Goal: Understand process/instructions: Learn how to perform a task or action

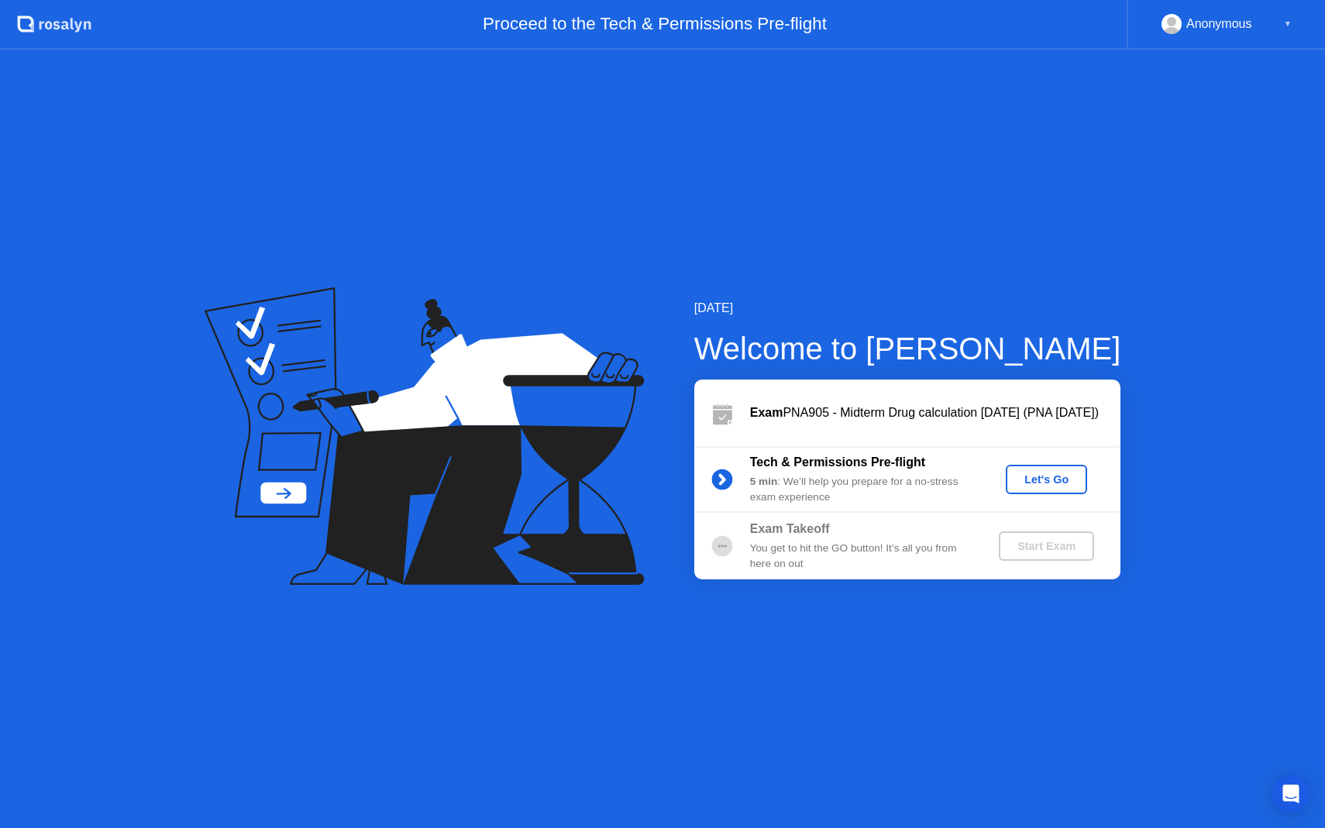
click at [1286, 26] on div "▼" at bounding box center [1288, 24] width 8 height 20
click at [1038, 484] on div "Let's Go" at bounding box center [1046, 479] width 69 height 12
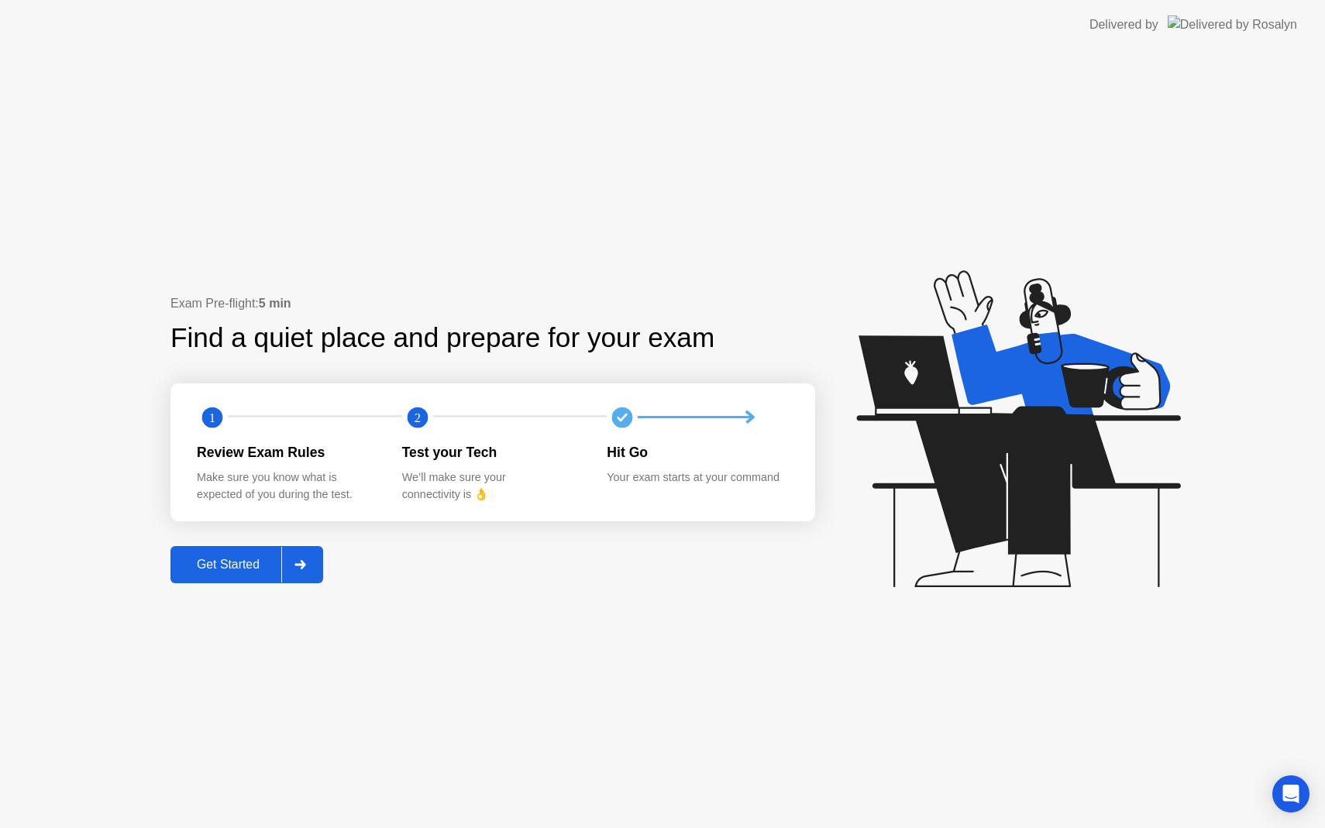
click at [225, 569] on div "Get Started" at bounding box center [228, 565] width 106 height 14
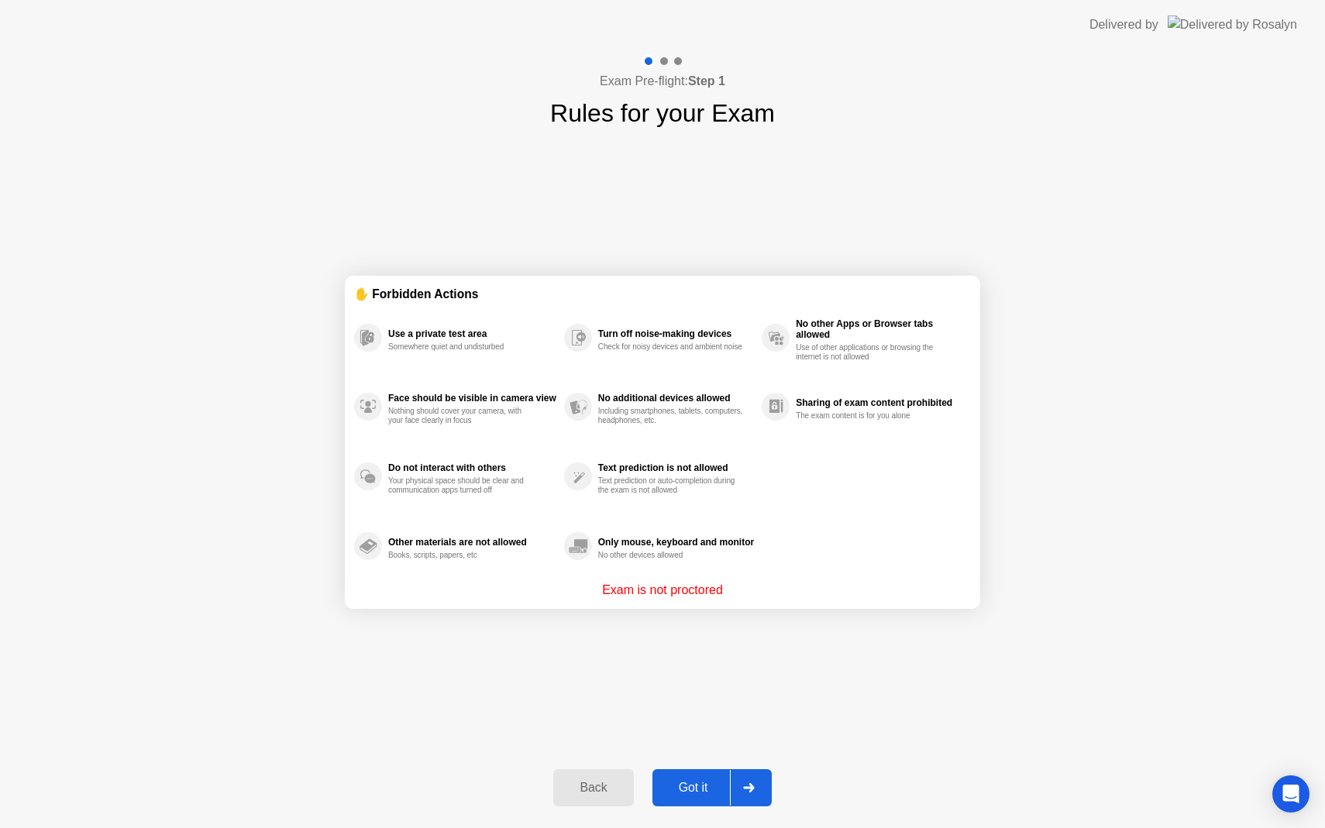
click at [700, 790] on div "Got it" at bounding box center [693, 788] width 73 height 14
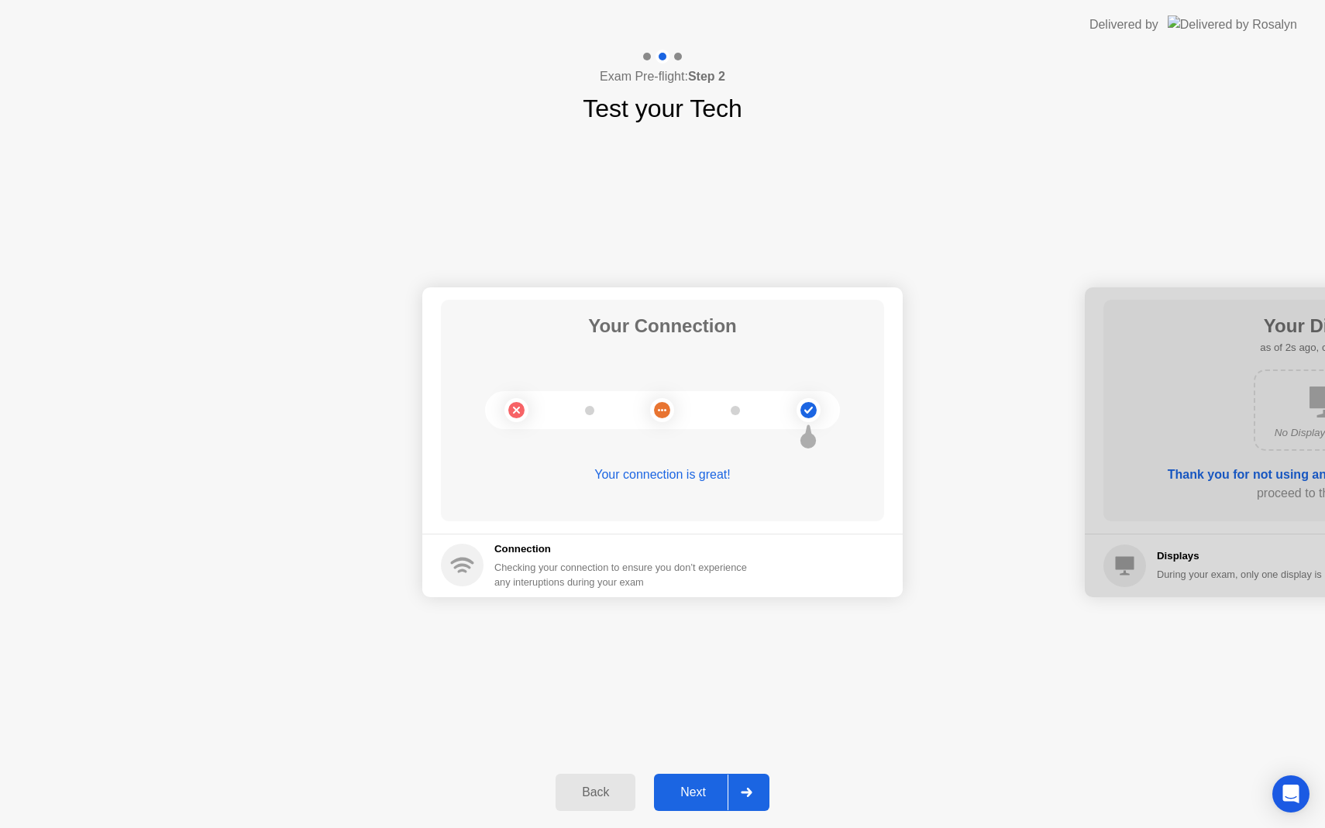
click at [689, 794] on div "Next" at bounding box center [693, 793] width 69 height 14
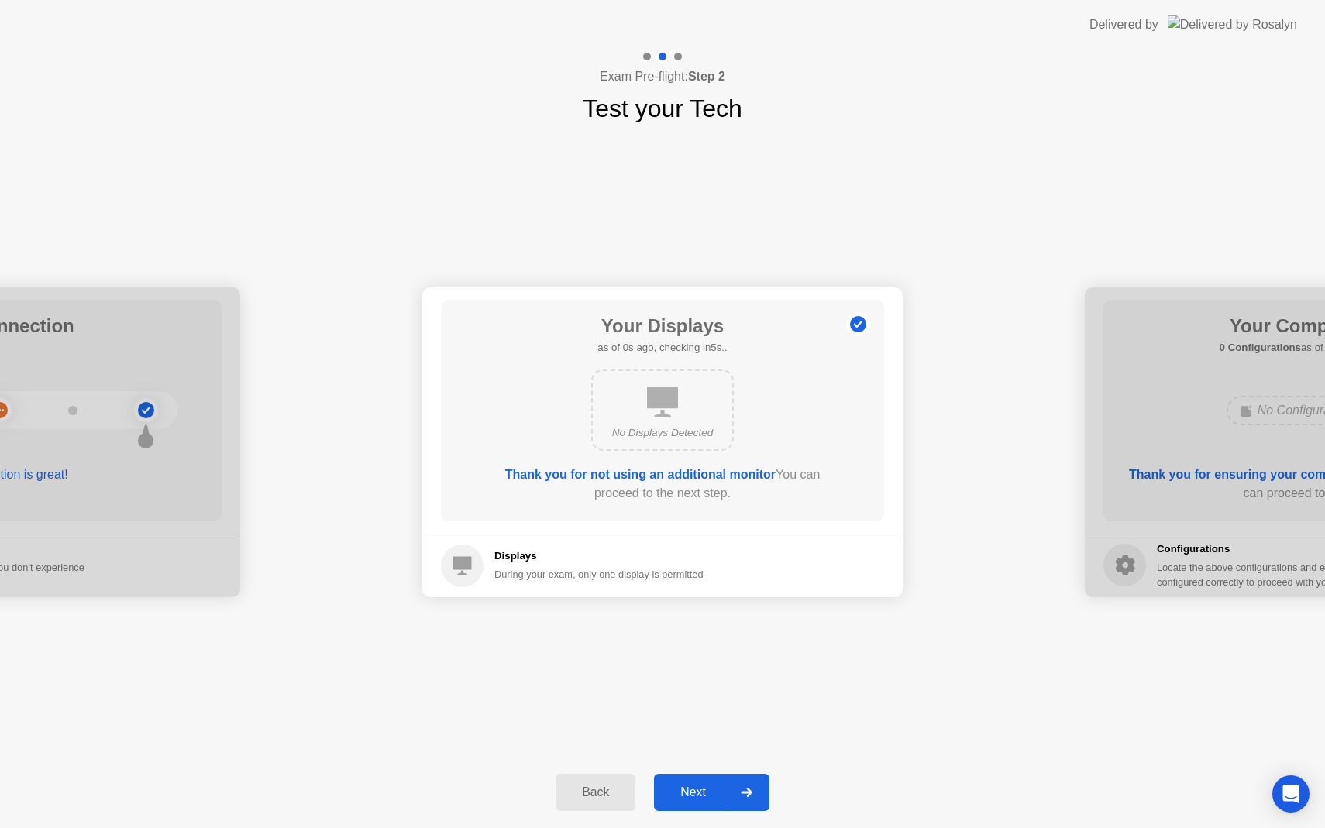
click at [694, 793] on div "Next" at bounding box center [693, 793] width 69 height 14
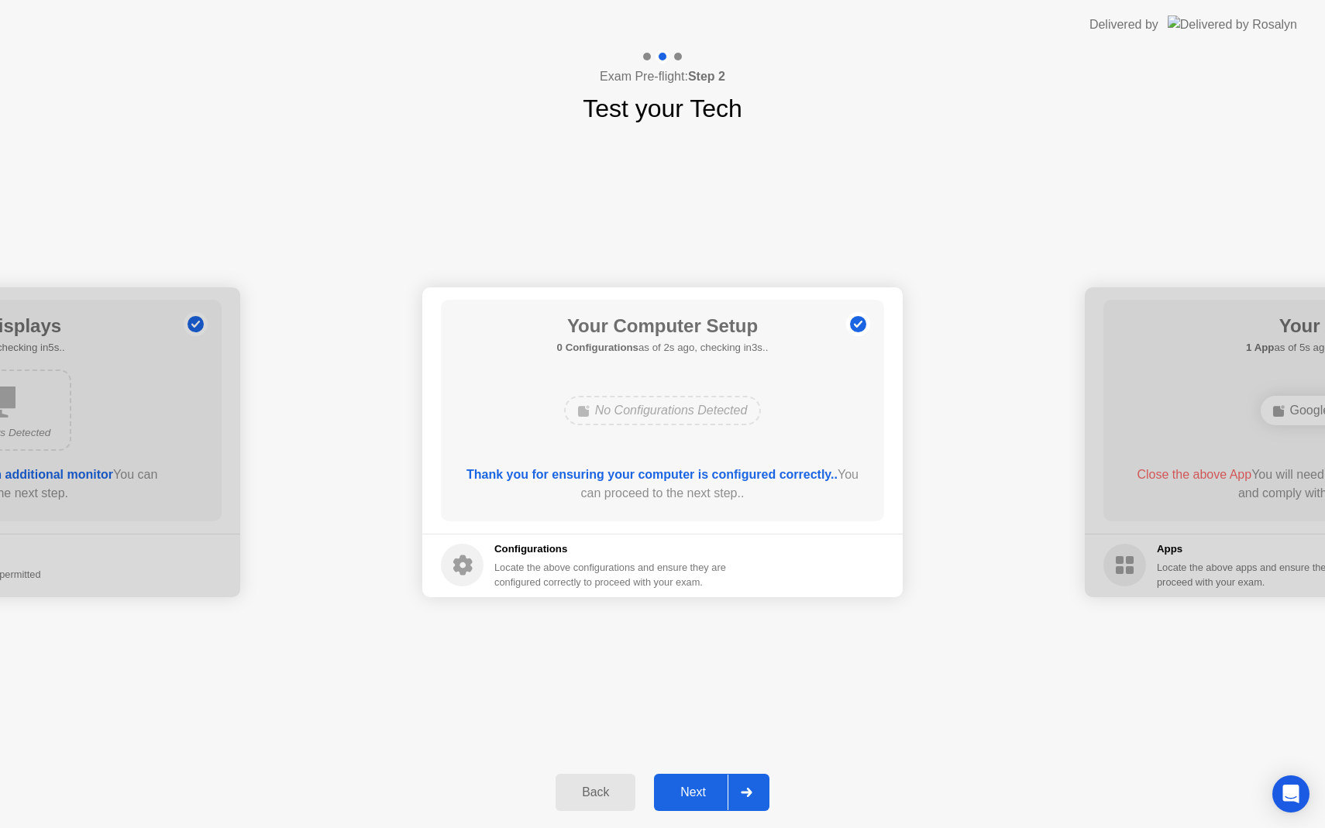
click at [711, 790] on div "Next" at bounding box center [693, 793] width 69 height 14
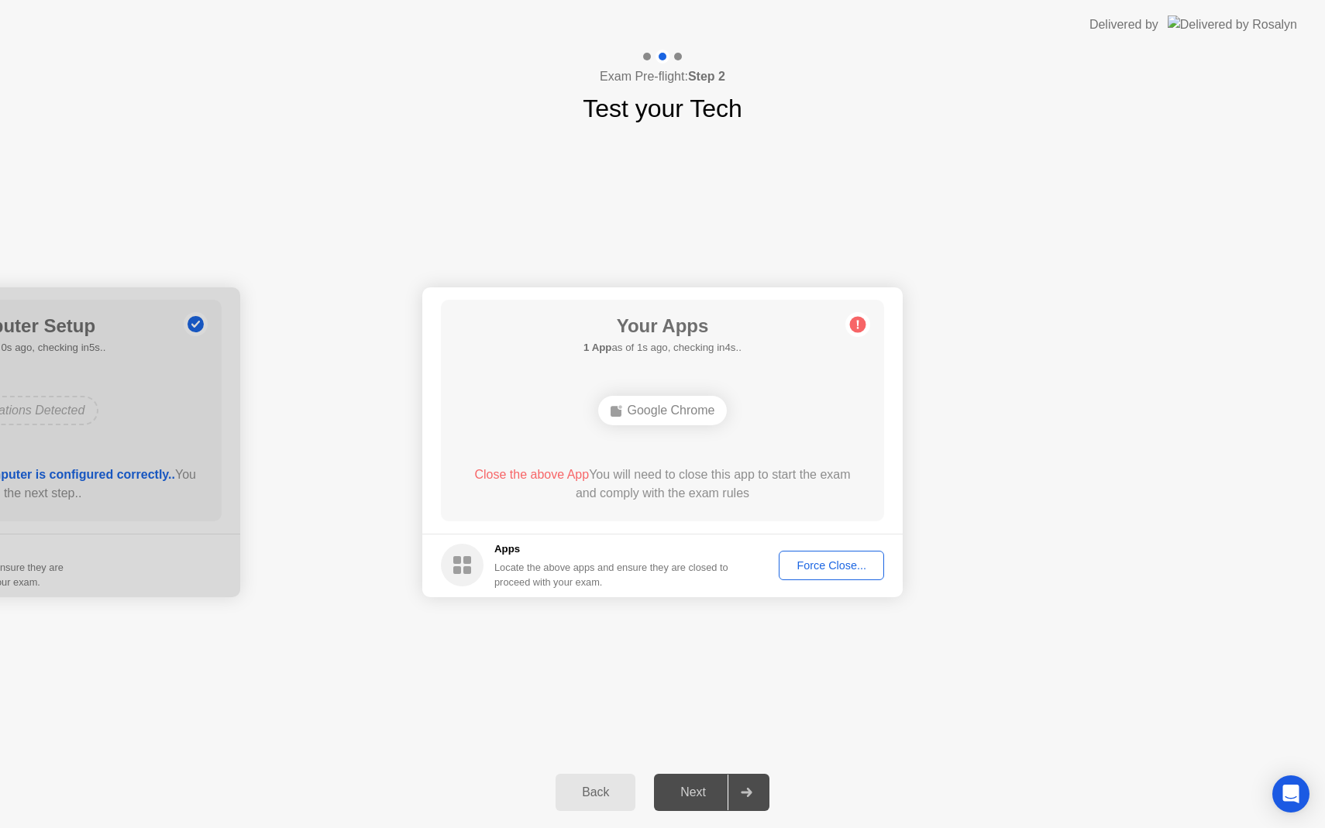
click at [840, 565] on div "Force Close..." at bounding box center [831, 565] width 95 height 12
click at [829, 571] on div "Force Close..." at bounding box center [831, 565] width 95 height 12
